Goal: Find specific page/section: Find specific page/section

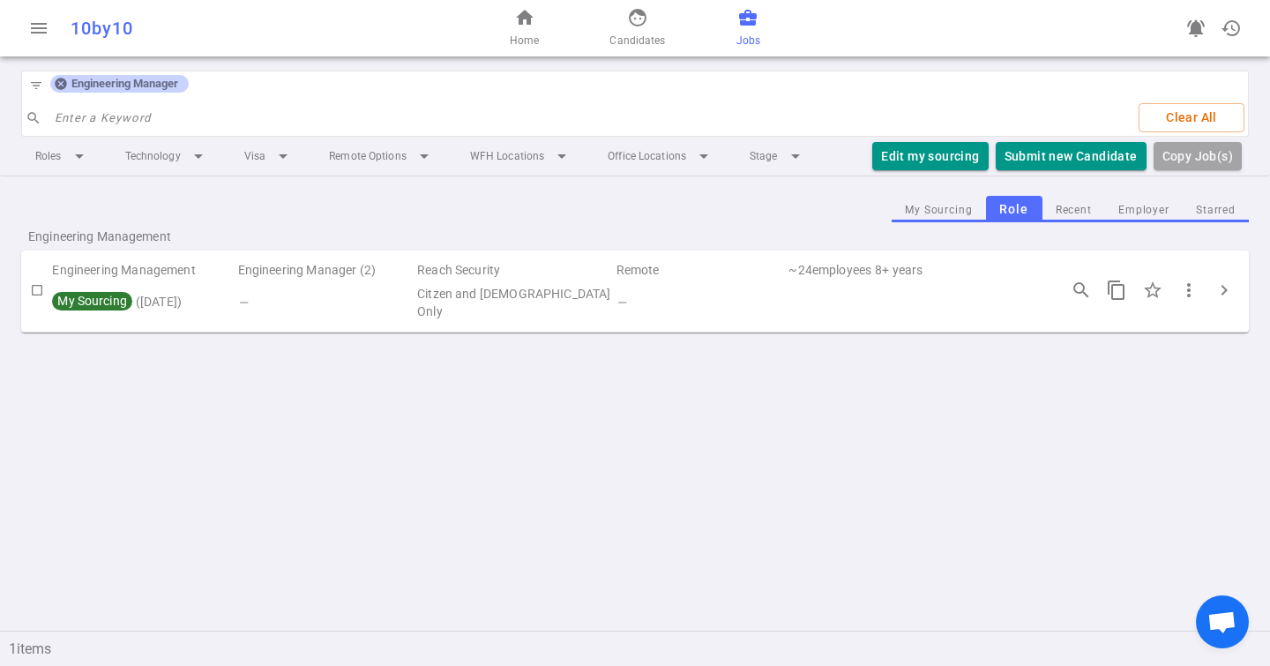
click at [56, 80] on icon at bounding box center [60, 83] width 11 height 11
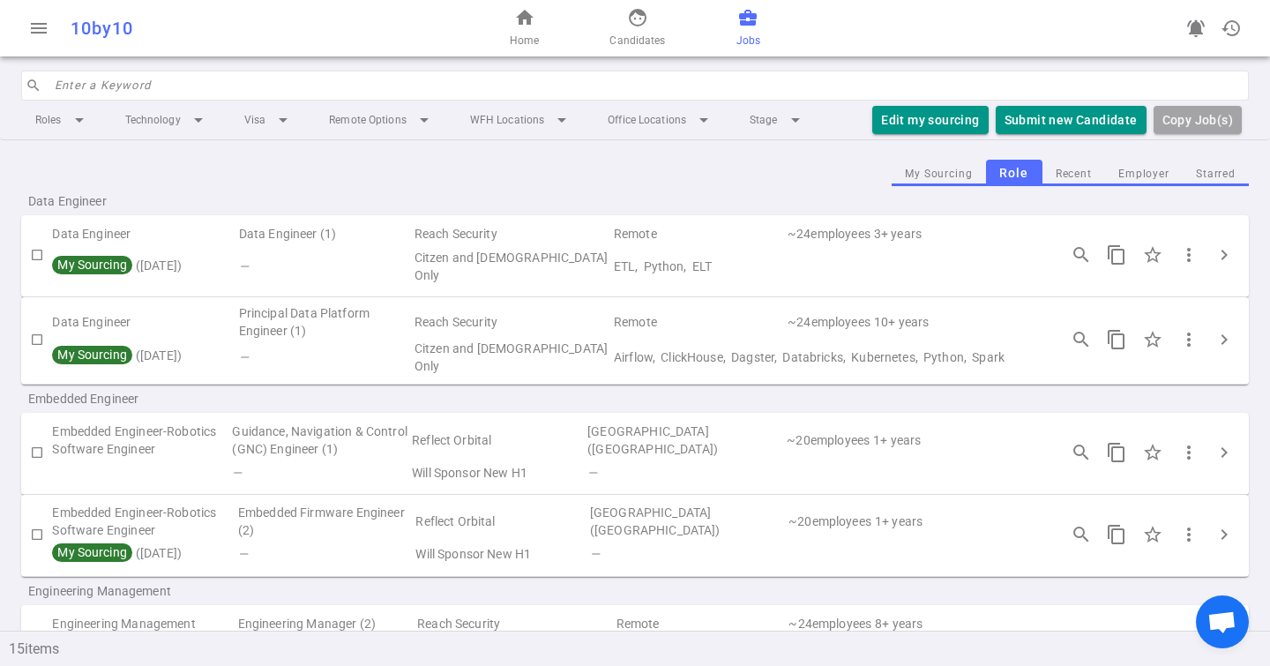
click at [60, 80] on input "search" at bounding box center [647, 85] width 1184 height 28
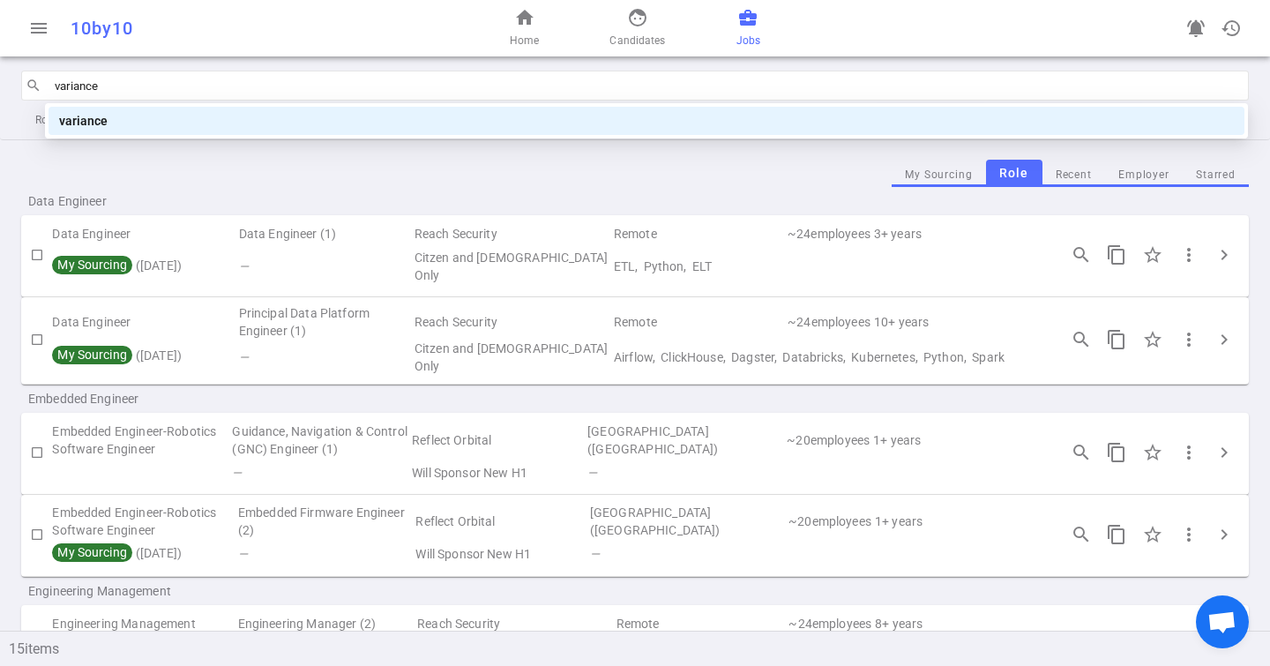
type input "variancex"
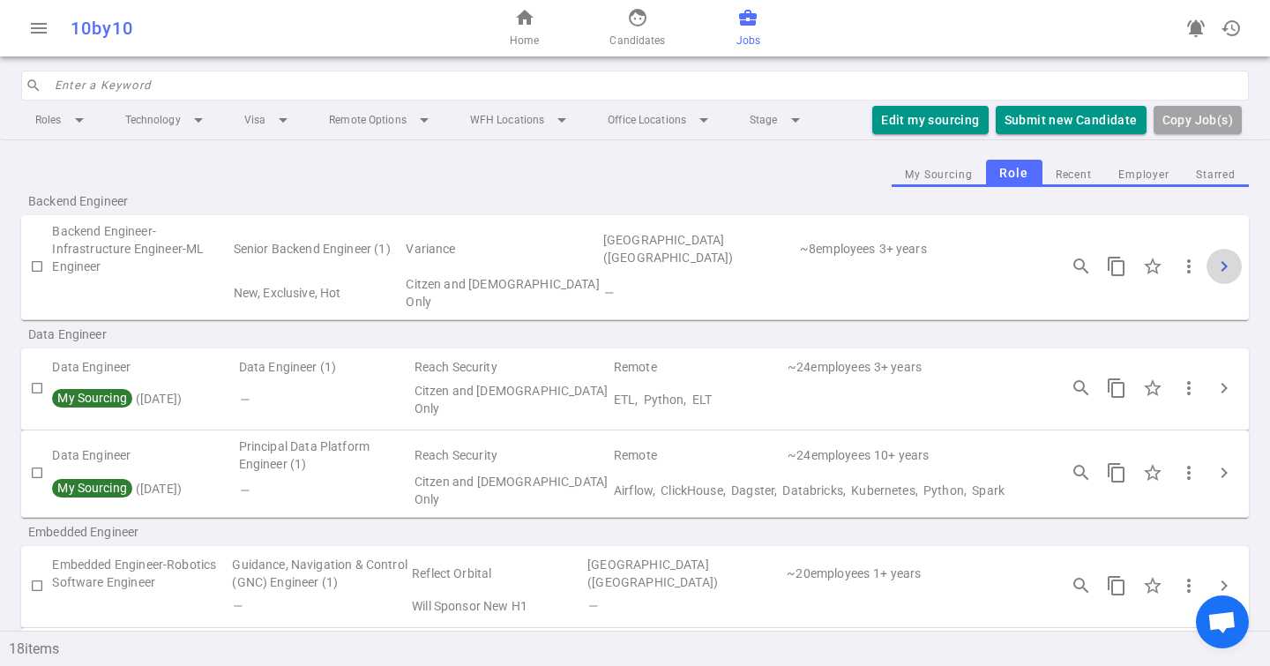
click at [1214, 256] on span "chevron_right" at bounding box center [1224, 266] width 21 height 21
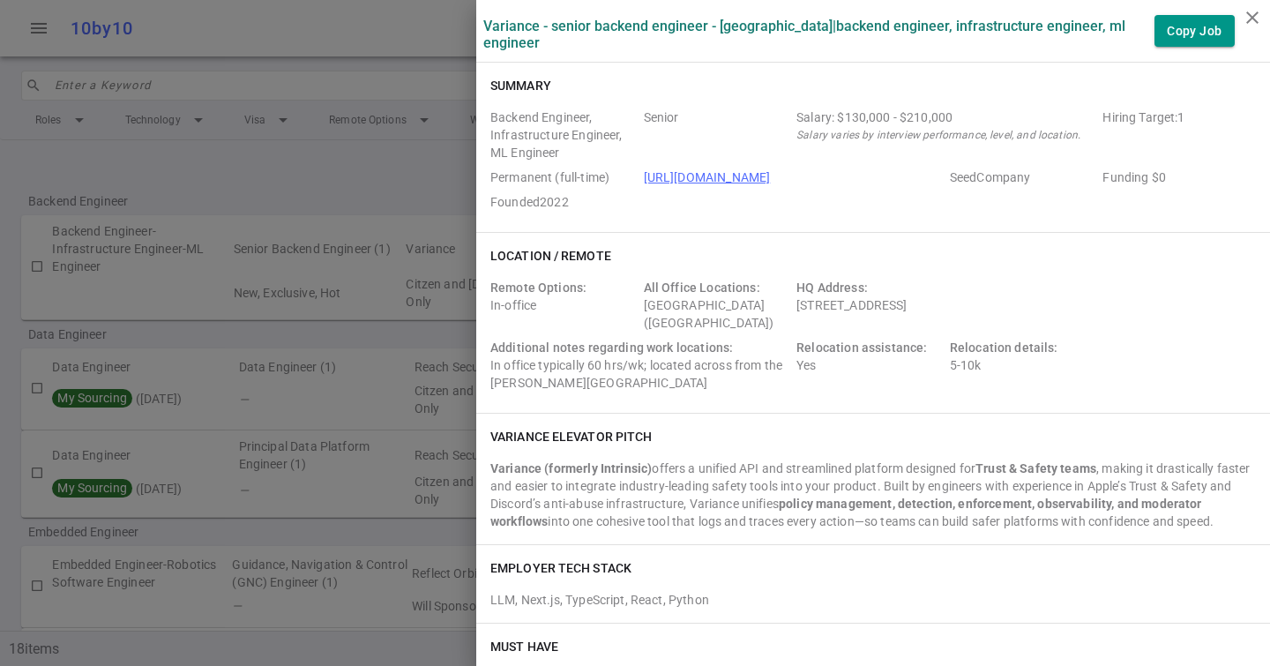
scroll to position [887, 0]
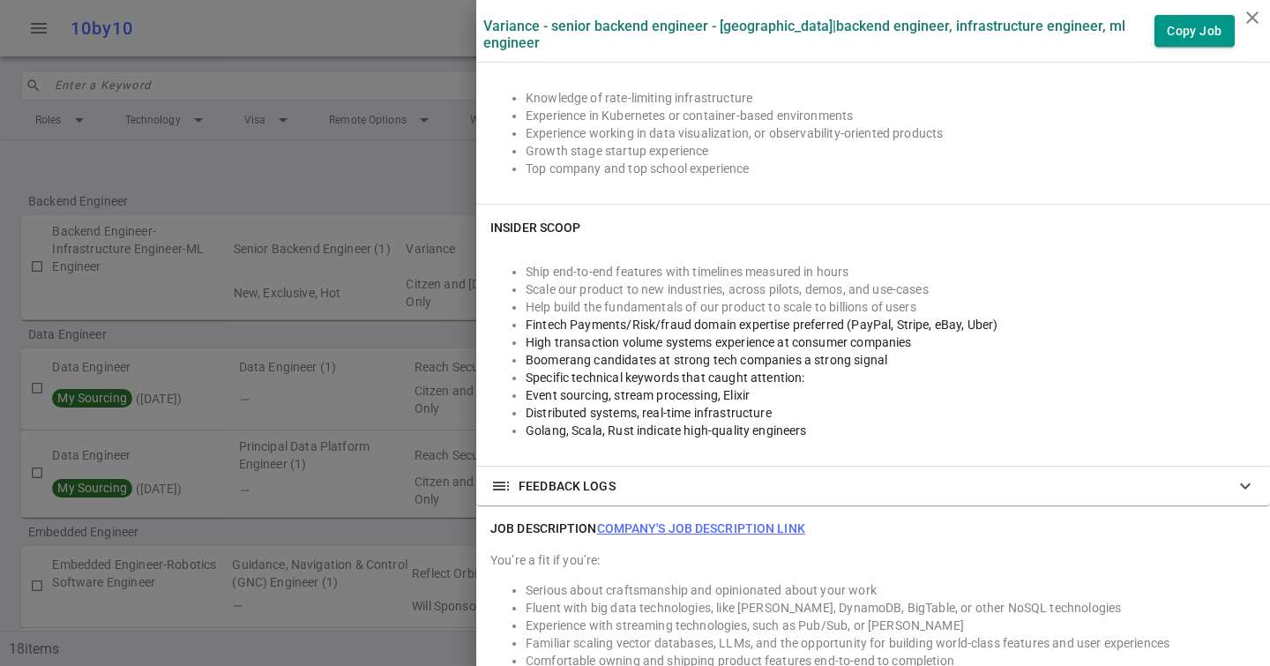
click at [697, 534] on link "Company's job description link" at bounding box center [701, 528] width 208 height 14
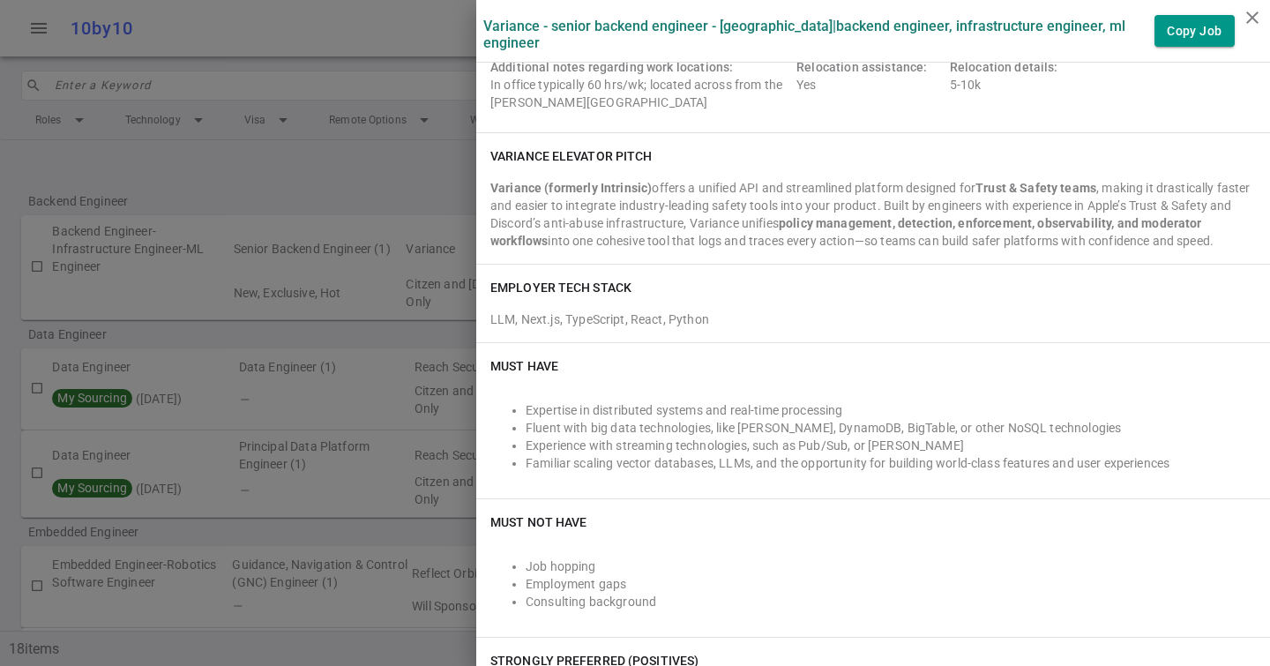
scroll to position [293, 0]
